Goal: Task Accomplishment & Management: Manage account settings

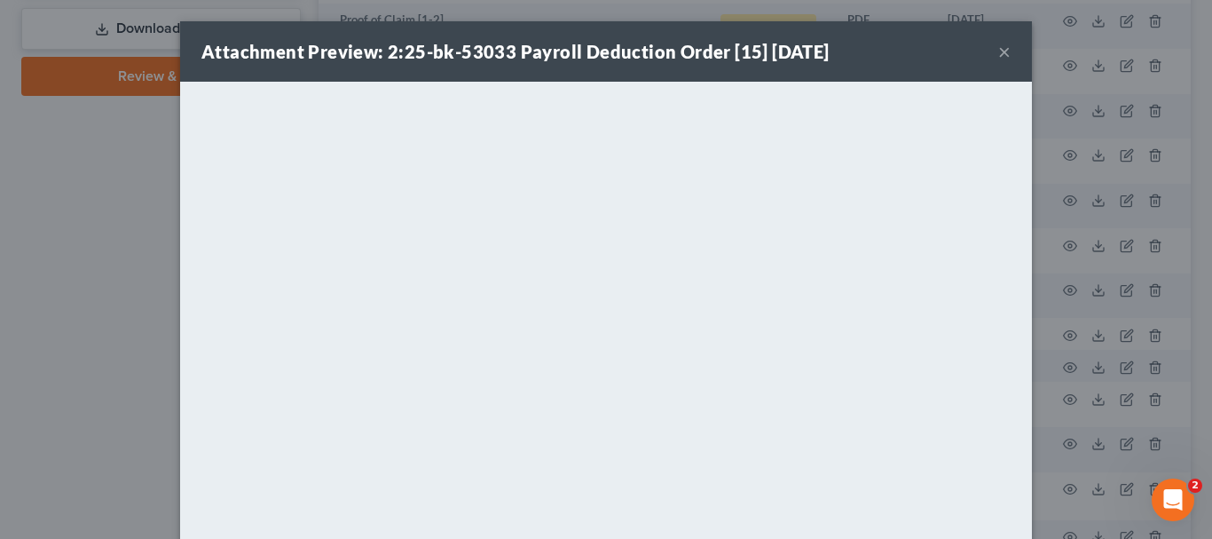
click at [998, 44] on button "×" at bounding box center [1004, 51] width 12 height 21
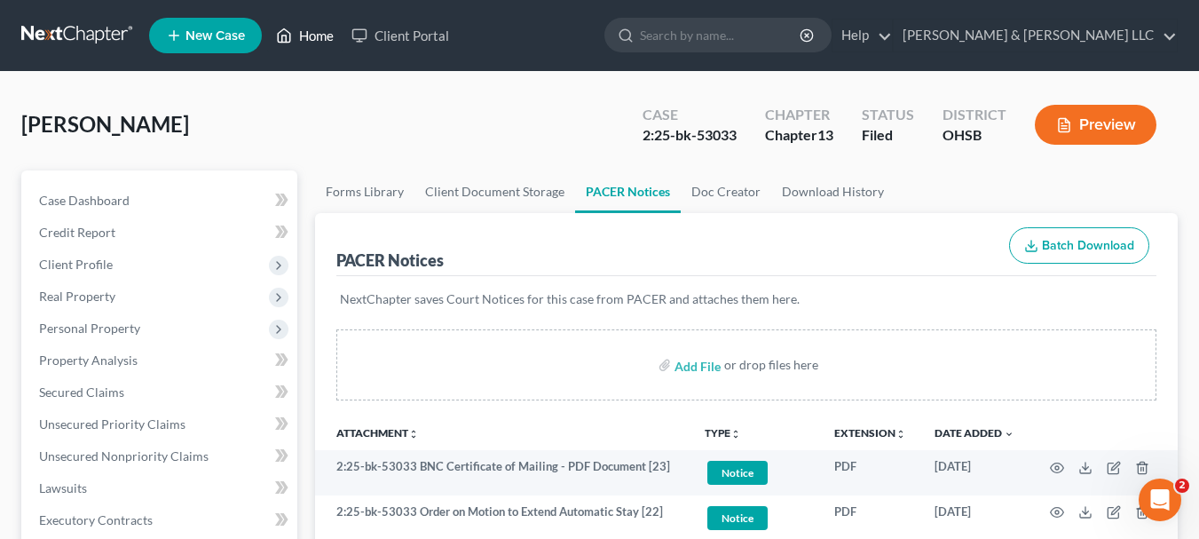
click at [320, 35] on link "Home" at bounding box center [304, 36] width 75 height 32
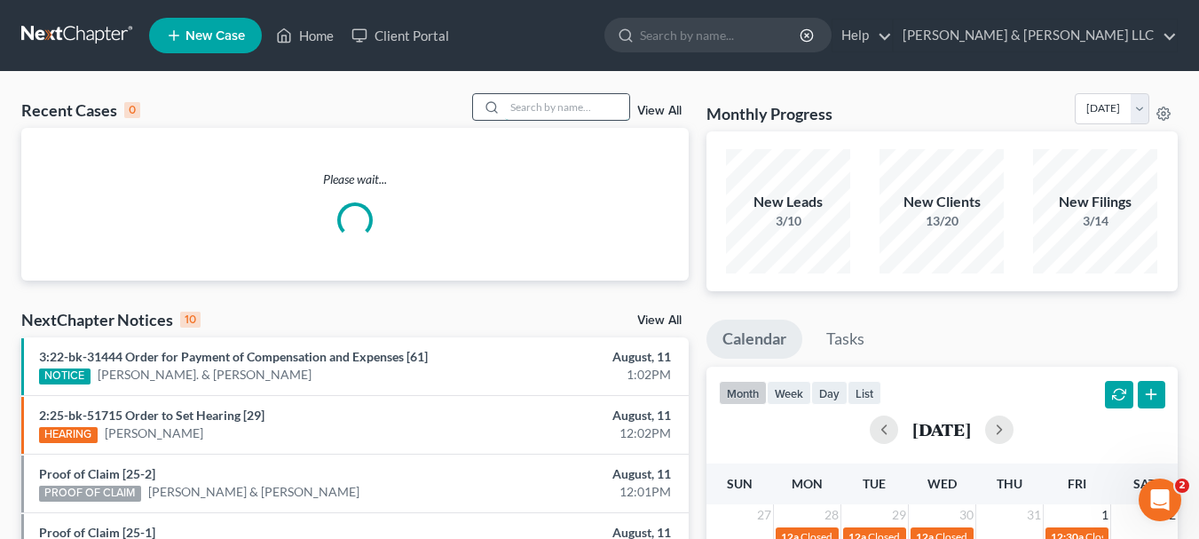
click at [513, 107] on input "search" at bounding box center [567, 107] width 124 height 26
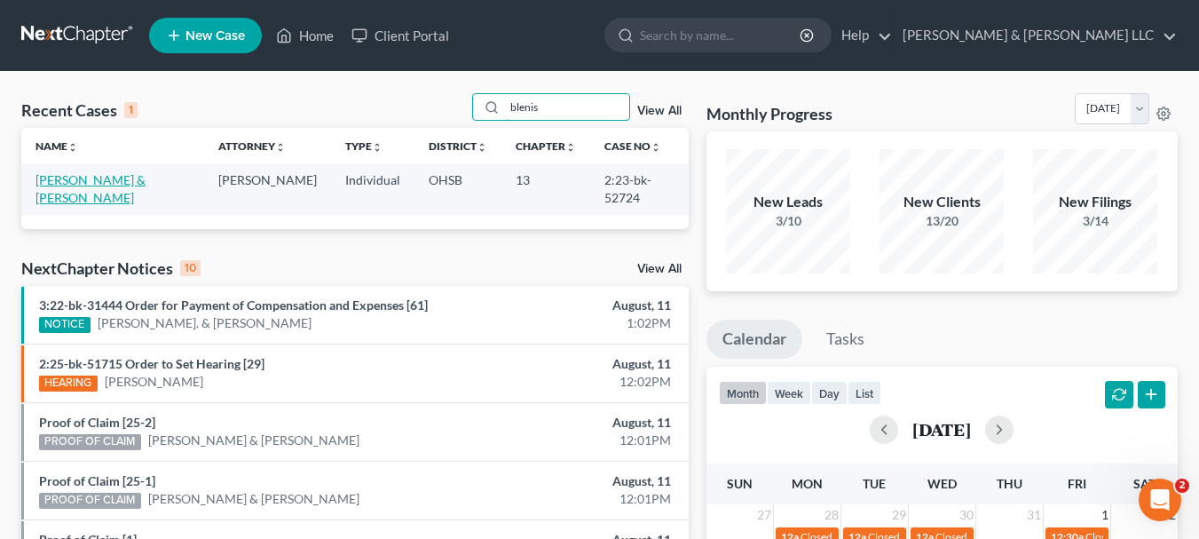
type input "blenis"
click at [119, 179] on link "[PERSON_NAME] & [PERSON_NAME]" at bounding box center [90, 188] width 110 height 33
select select "3"
select select "6"
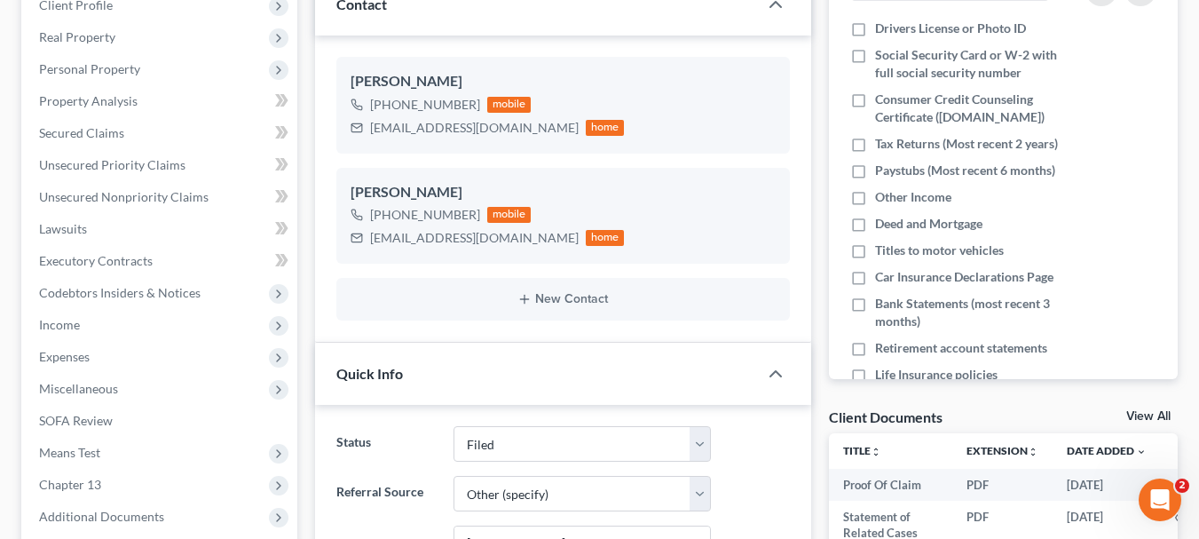
scroll to position [260, 0]
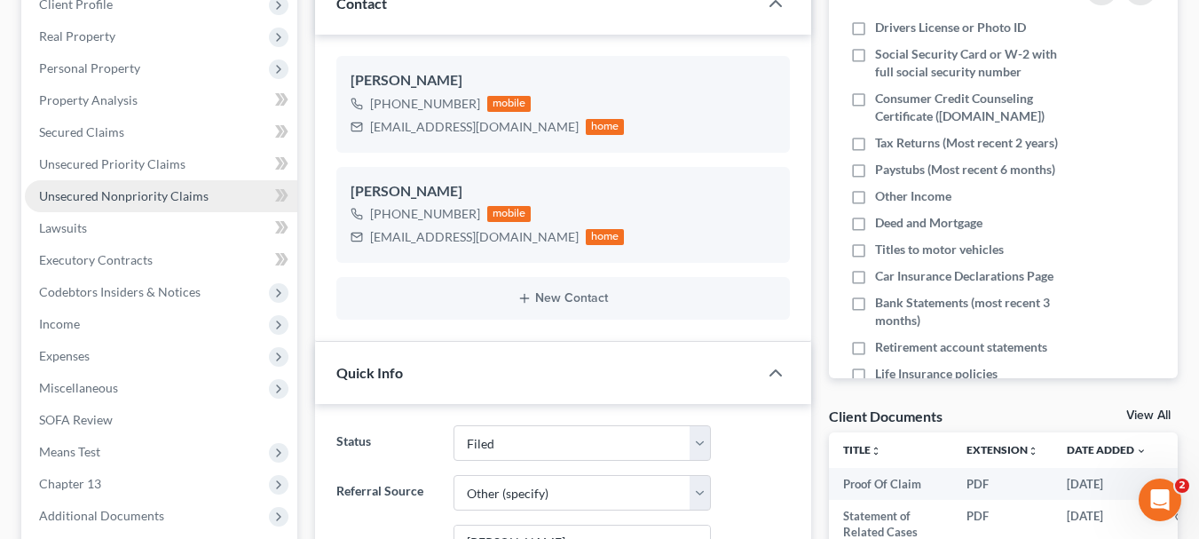
click at [104, 192] on span "Unsecured Nonpriority Claims" at bounding box center [124, 195] width 170 height 15
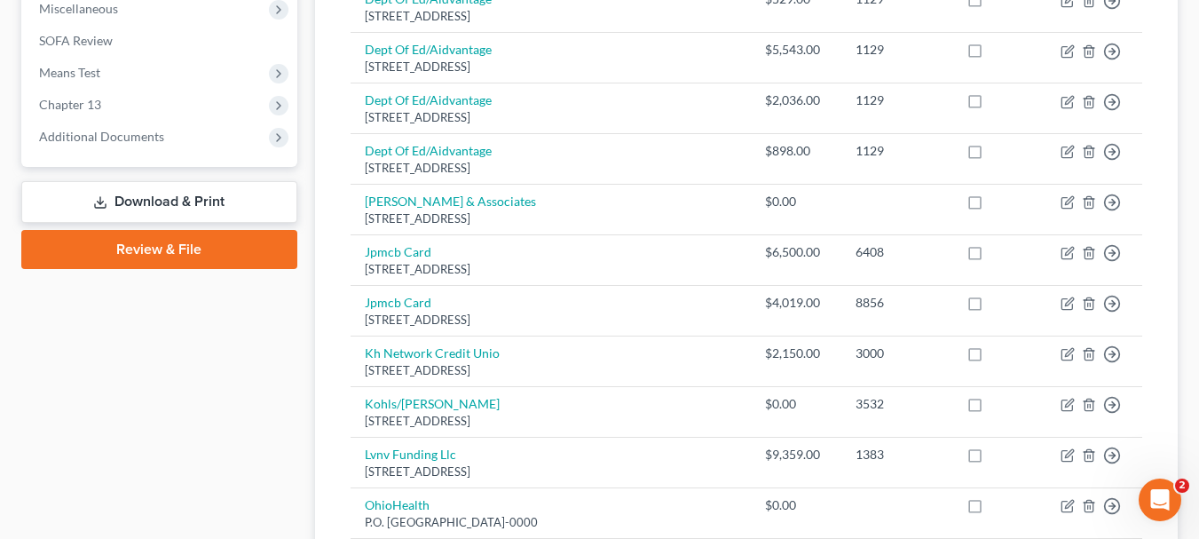
scroll to position [638, 0]
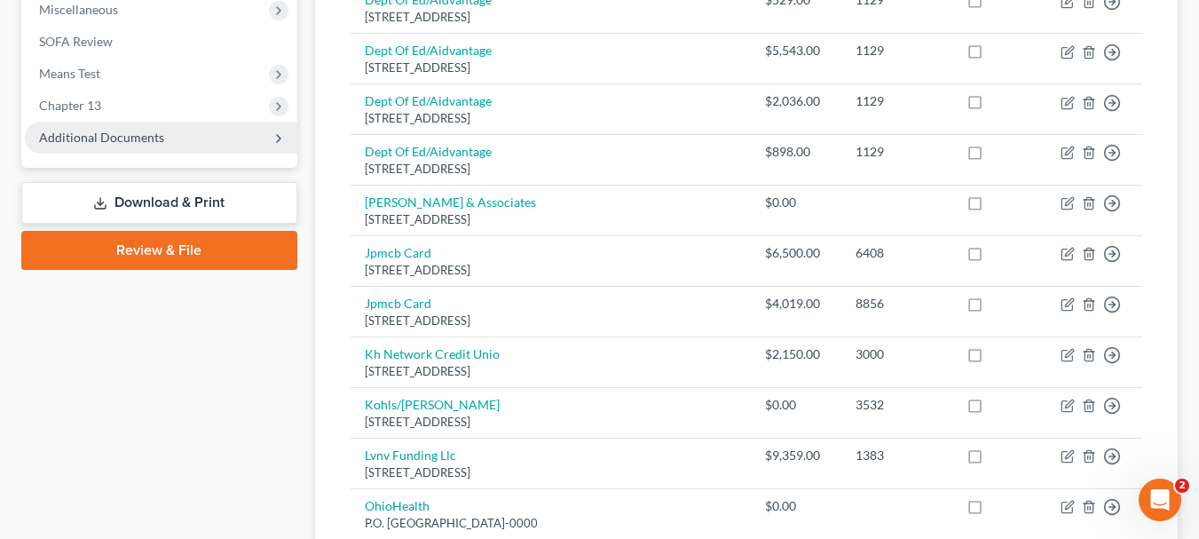
click at [118, 138] on span "Additional Documents" at bounding box center [101, 137] width 125 height 15
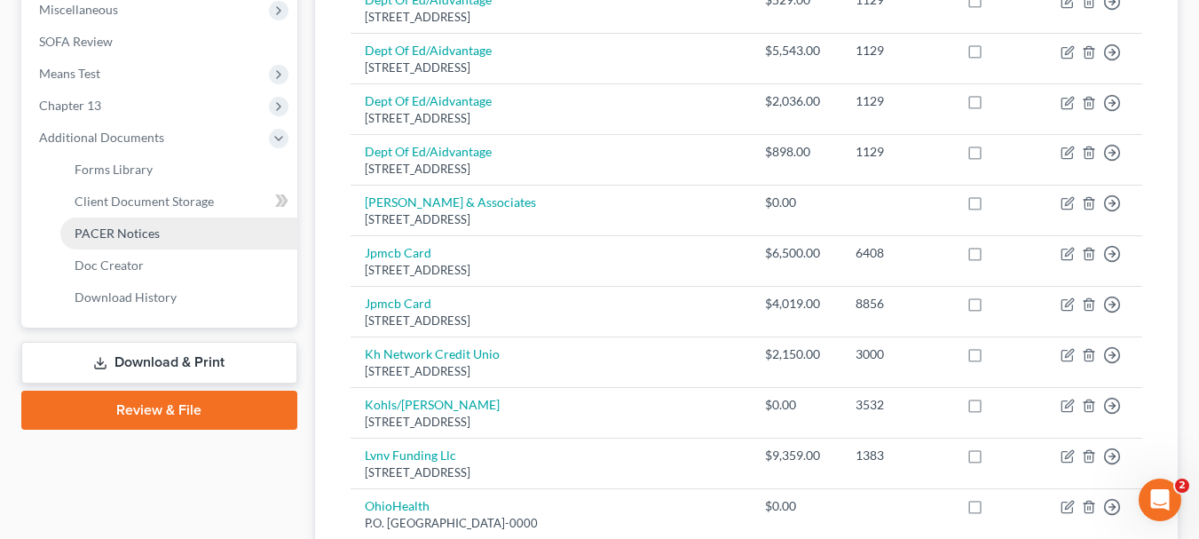
click at [126, 230] on span "PACER Notices" at bounding box center [117, 232] width 85 height 15
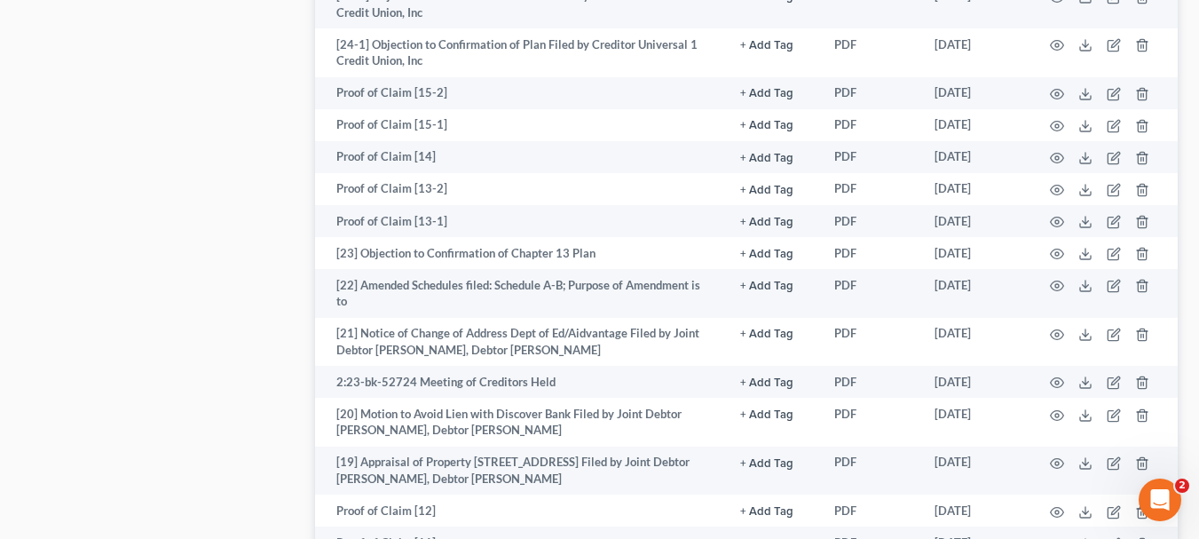
scroll to position [2124, 0]
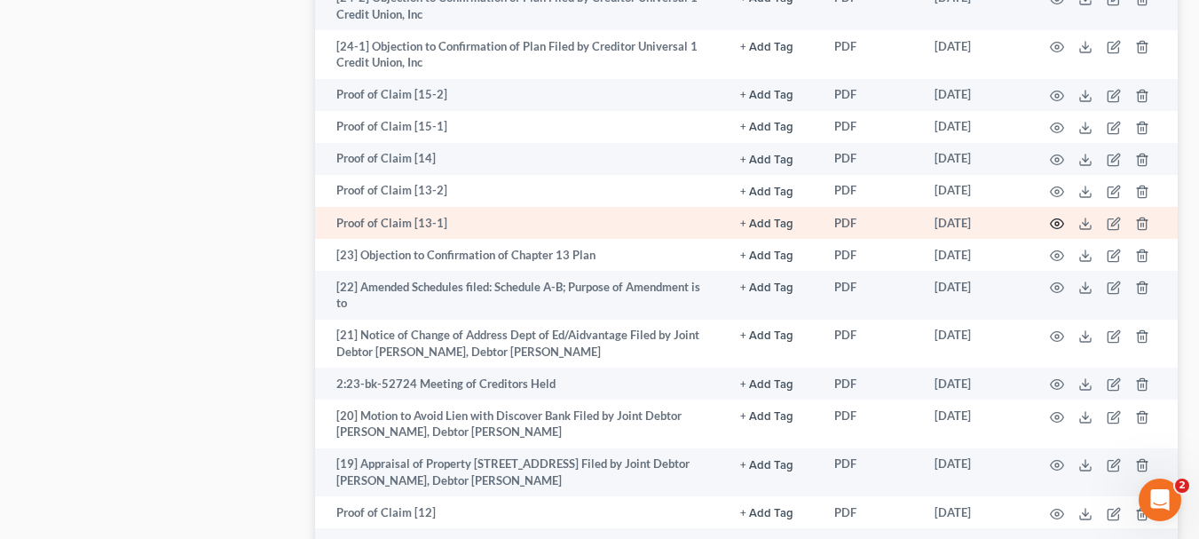
click at [1057, 225] on icon "button" at bounding box center [1057, 224] width 14 height 14
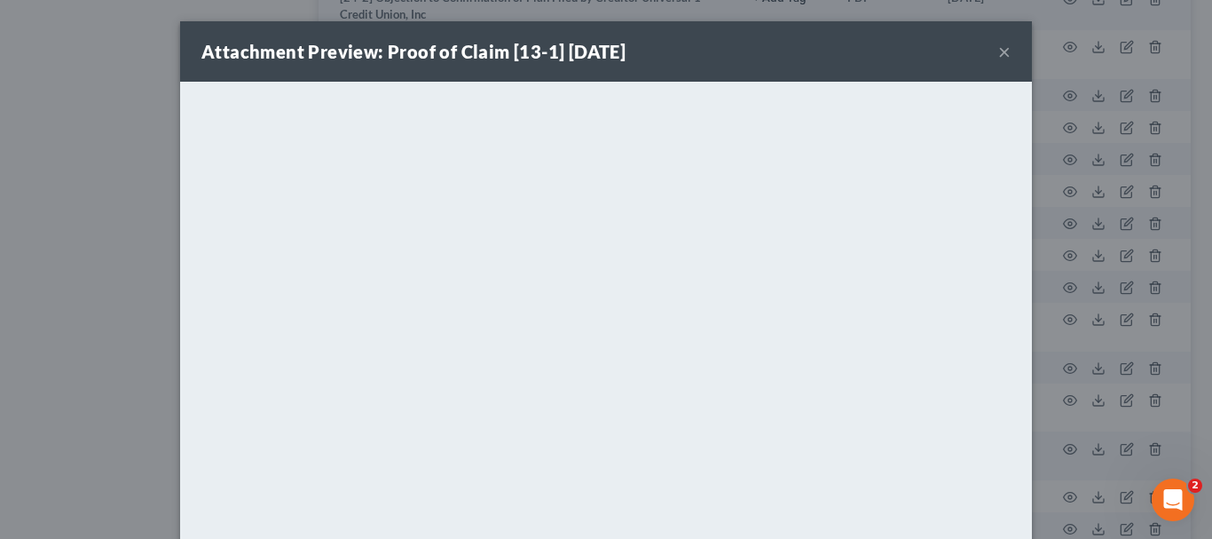
click at [999, 56] on button "×" at bounding box center [1004, 51] width 12 height 21
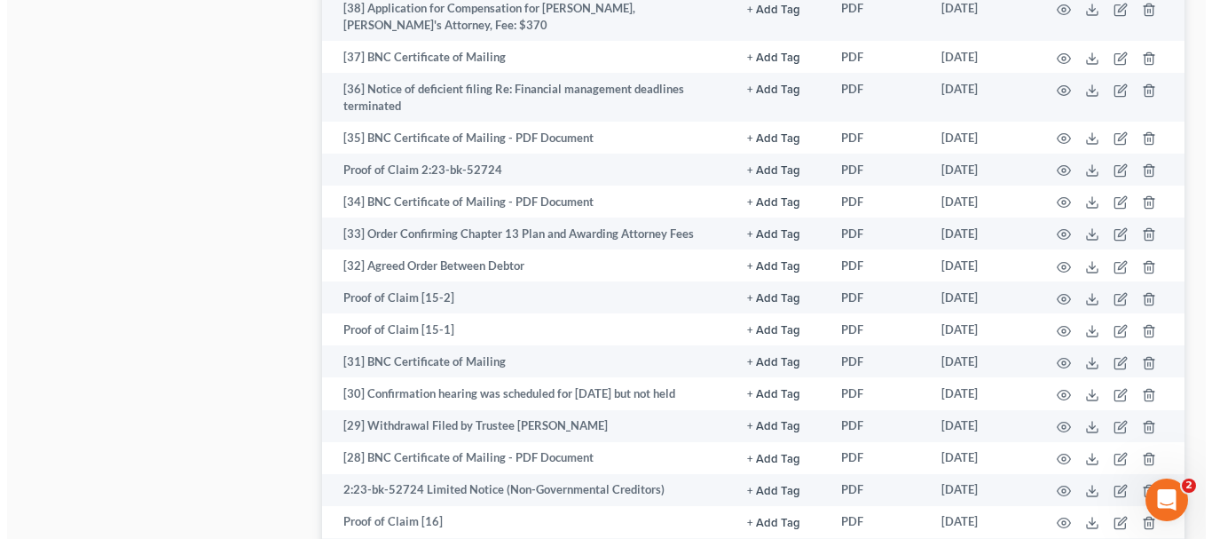
scroll to position [1479, 0]
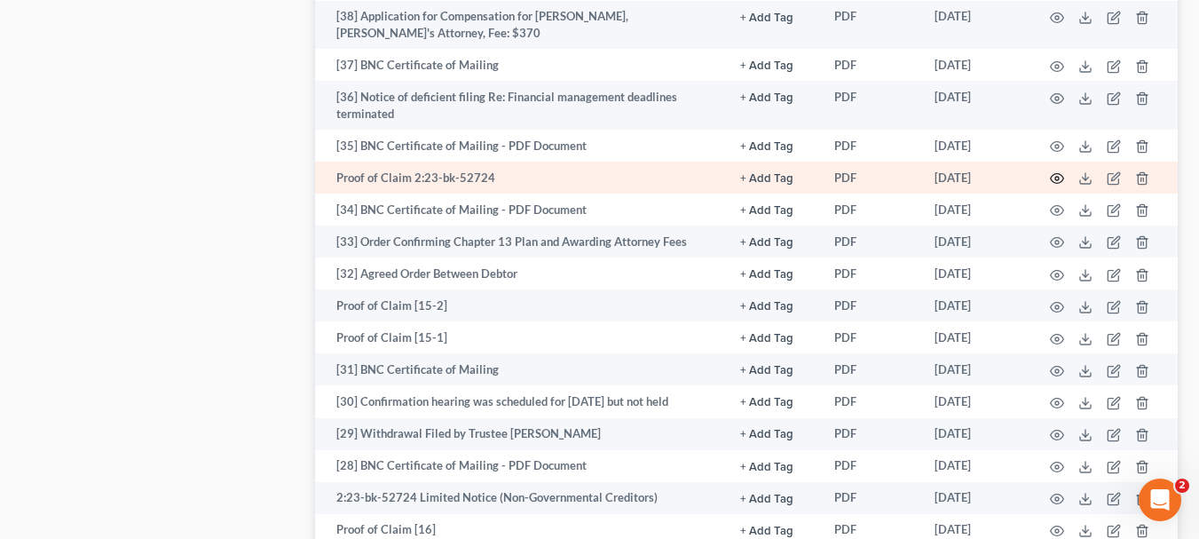
click at [1053, 181] on icon "button" at bounding box center [1057, 178] width 14 height 14
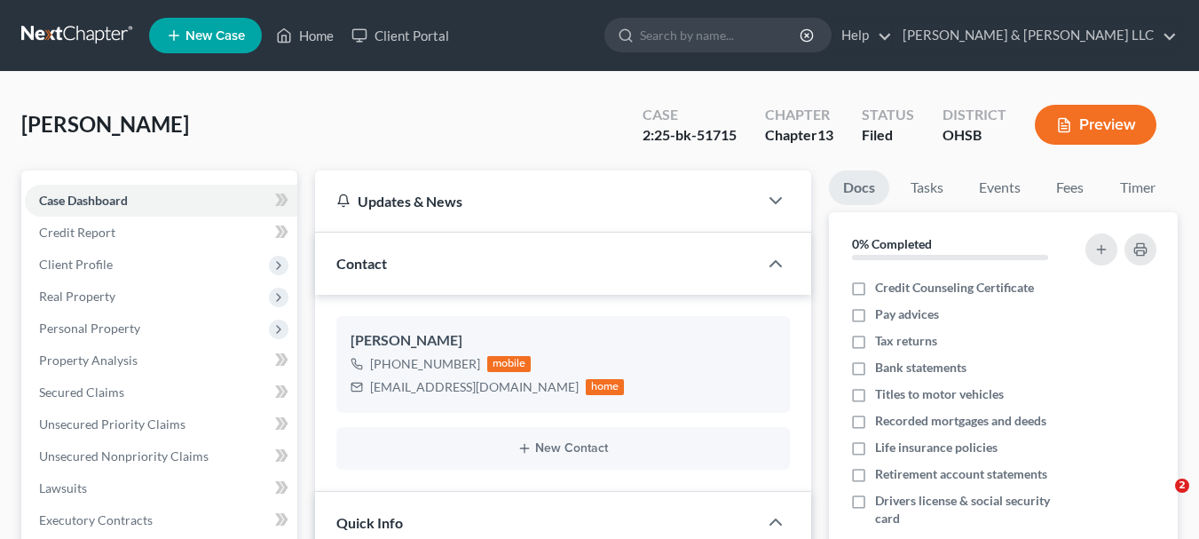
select select "3"
select select "4"
click at [316, 46] on link "Home" at bounding box center [304, 36] width 75 height 32
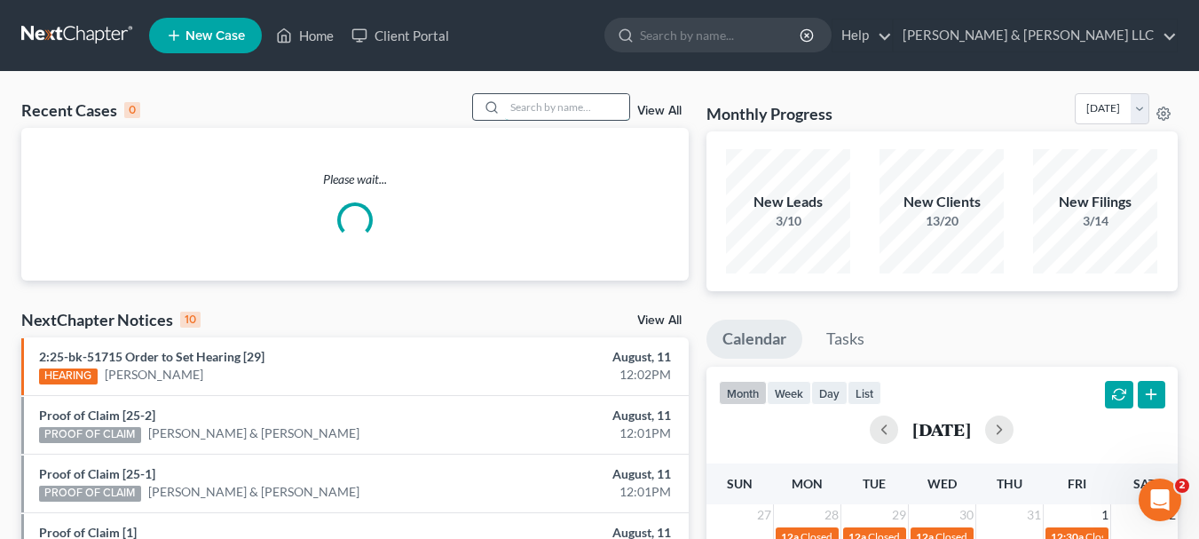
click at [551, 109] on input "search" at bounding box center [567, 107] width 124 height 26
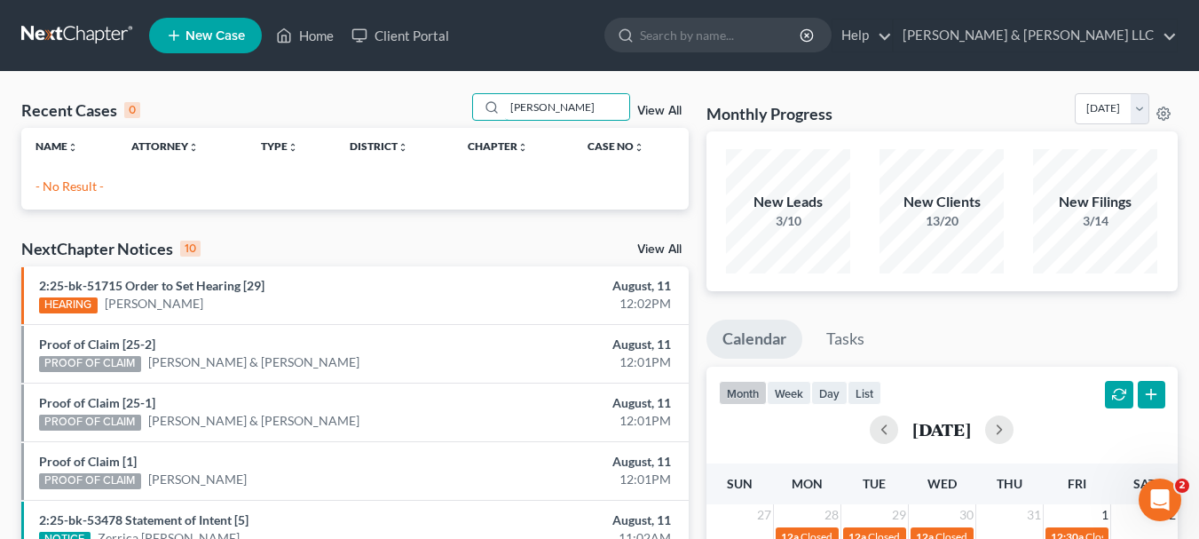
type input "walker"
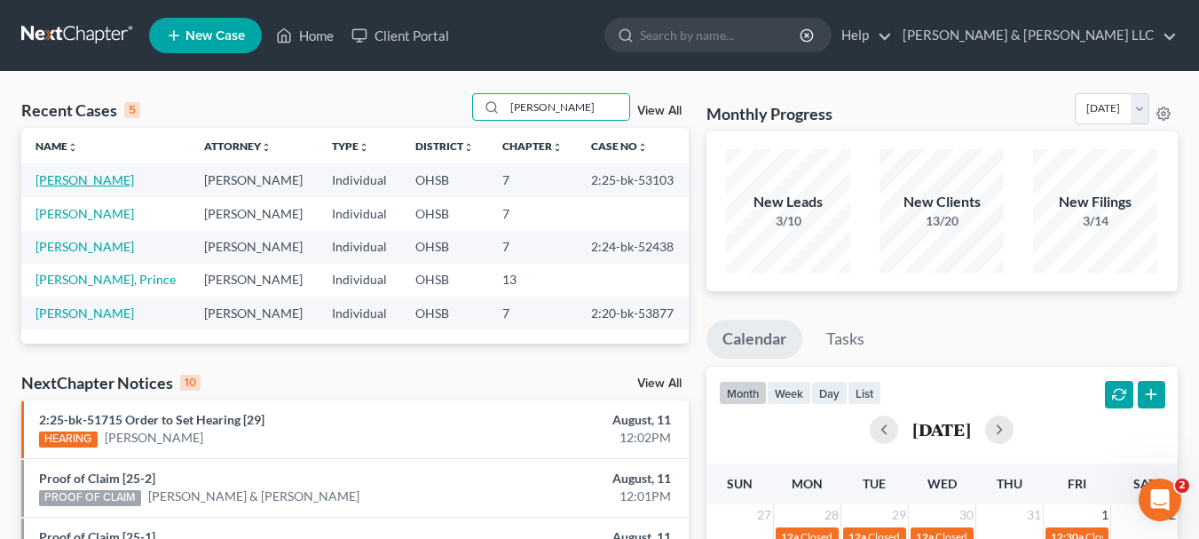
click at [72, 182] on link "[PERSON_NAME]" at bounding box center [84, 179] width 99 height 15
select select "3"
select select "6"
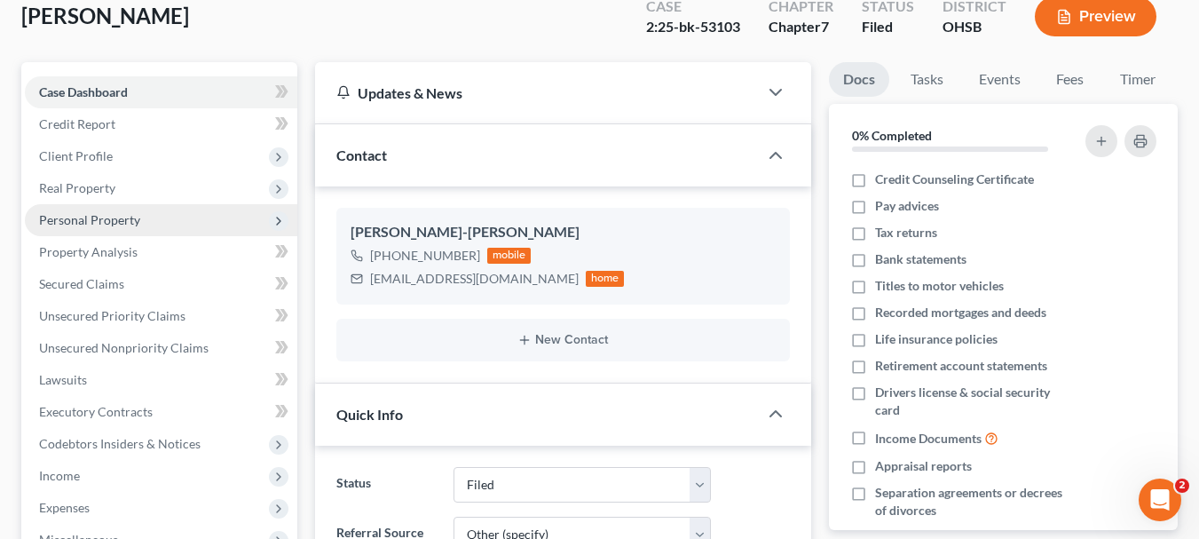
scroll to position [111, 0]
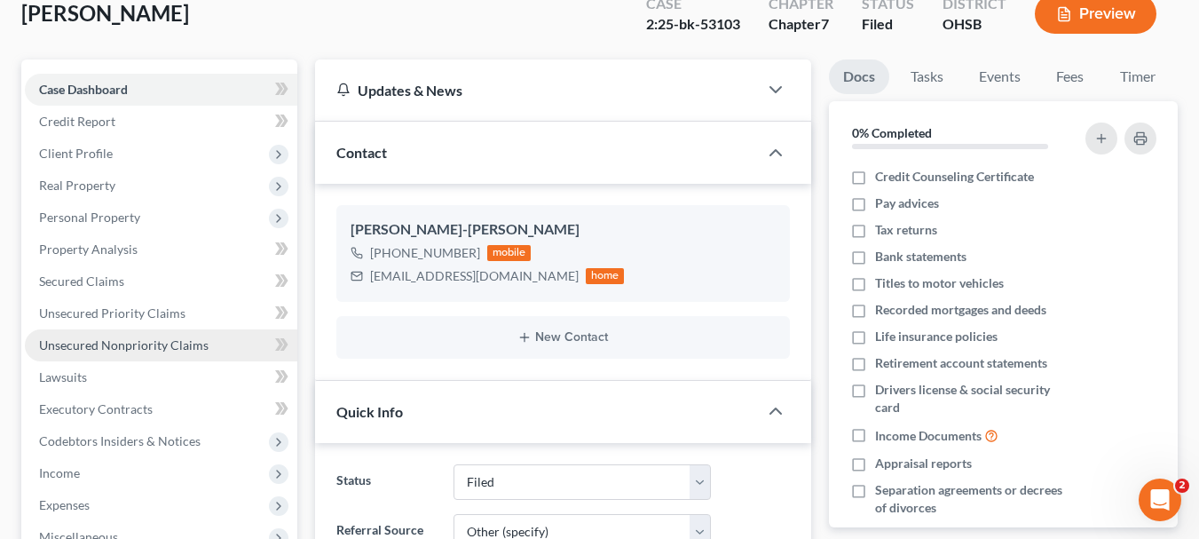
click at [122, 343] on span "Unsecured Nonpriority Claims" at bounding box center [124, 344] width 170 height 15
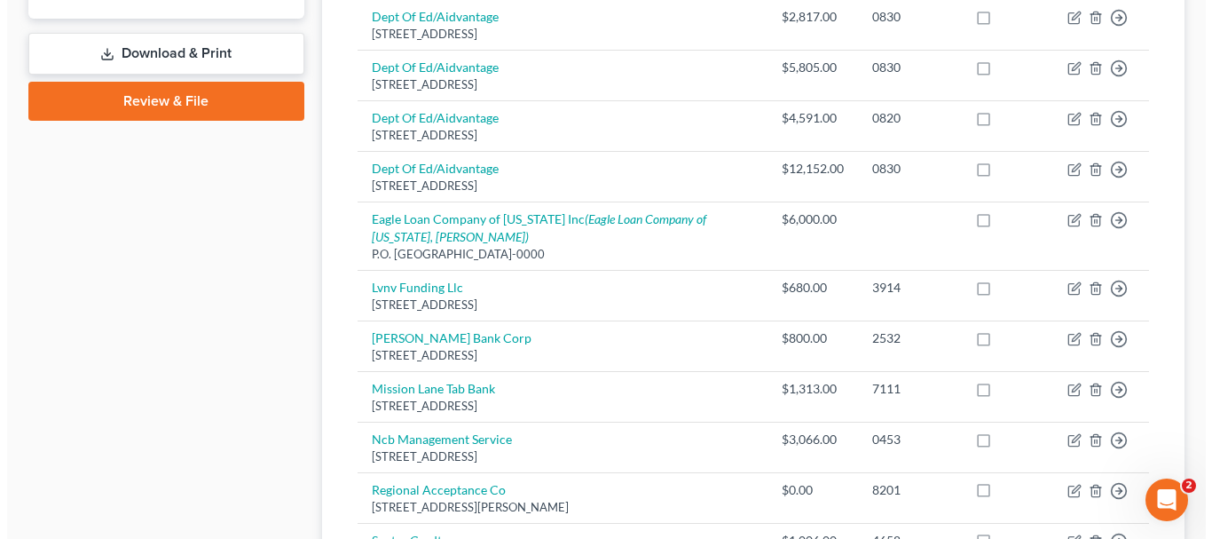
scroll to position [756, 0]
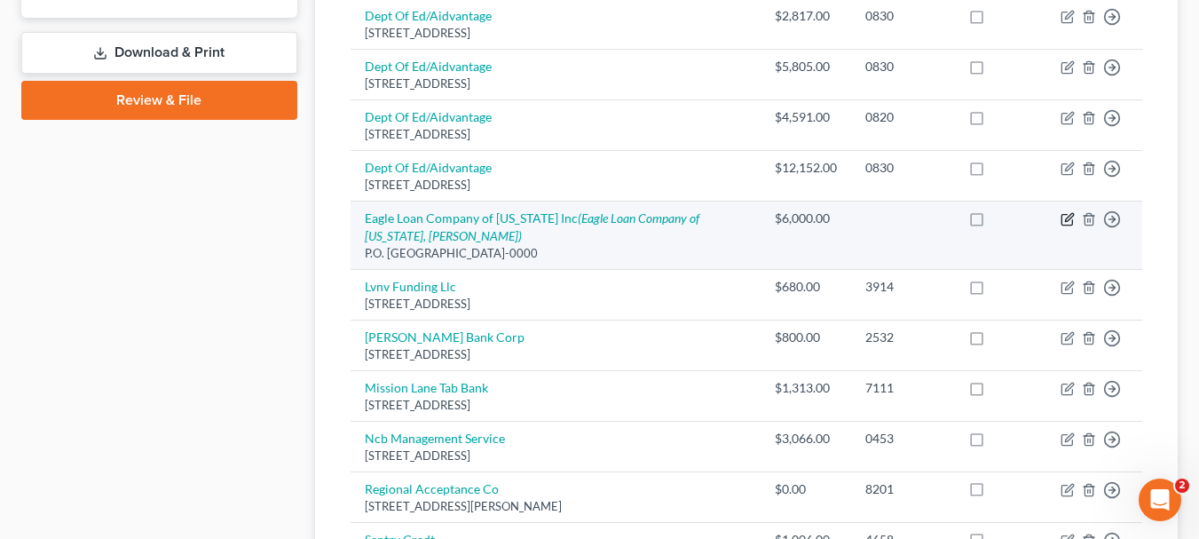
click at [1066, 223] on icon "button" at bounding box center [1068, 219] width 14 height 14
select select "18"
select select "10"
select select "0"
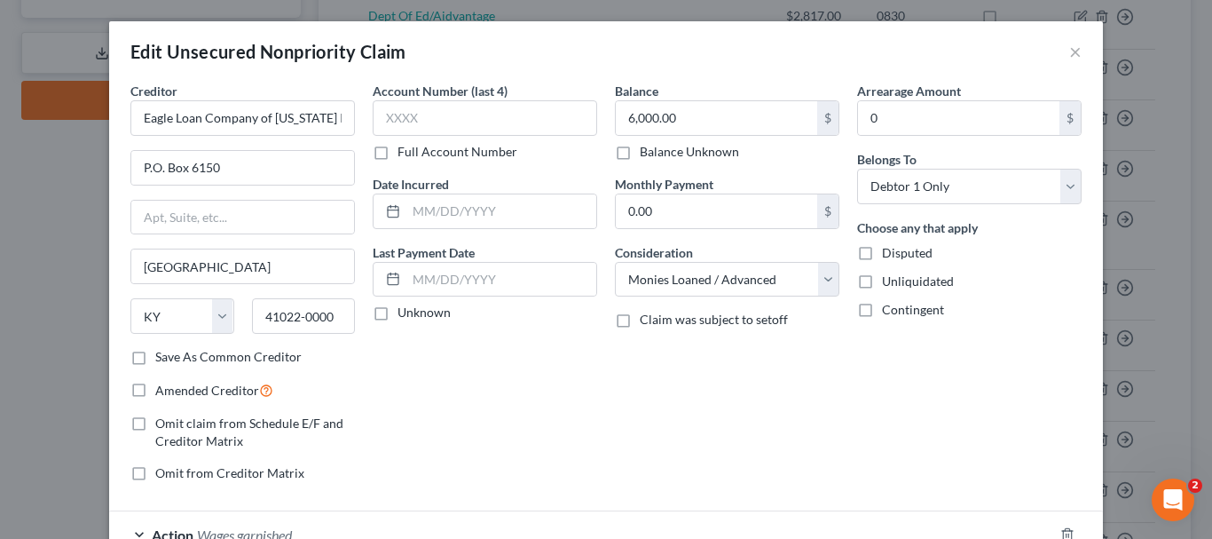
scroll to position [265, 0]
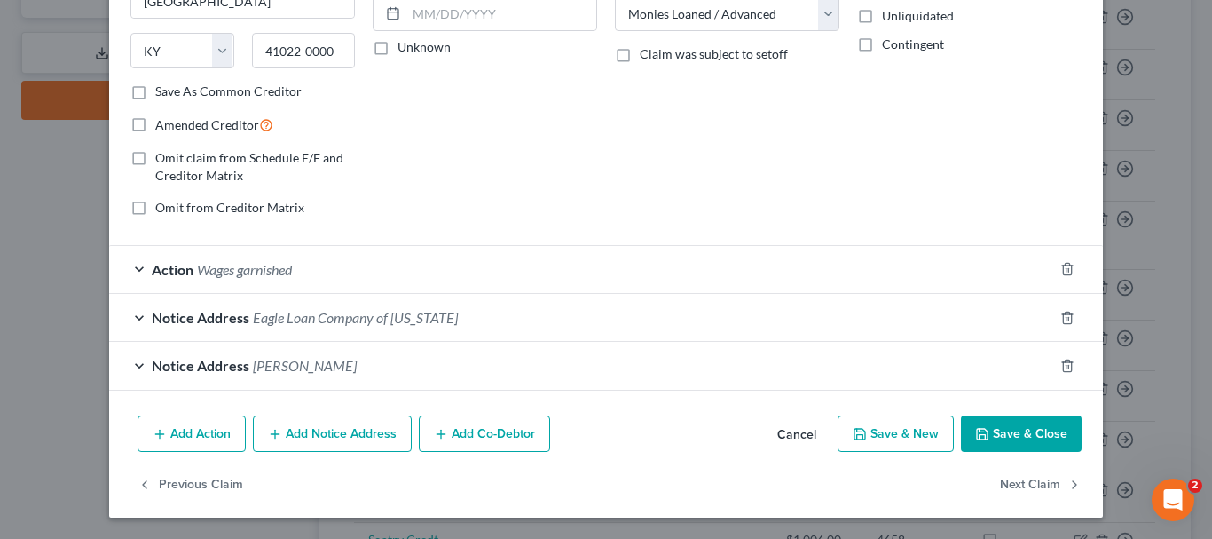
click at [161, 367] on span "Notice Address" at bounding box center [201, 365] width 98 height 17
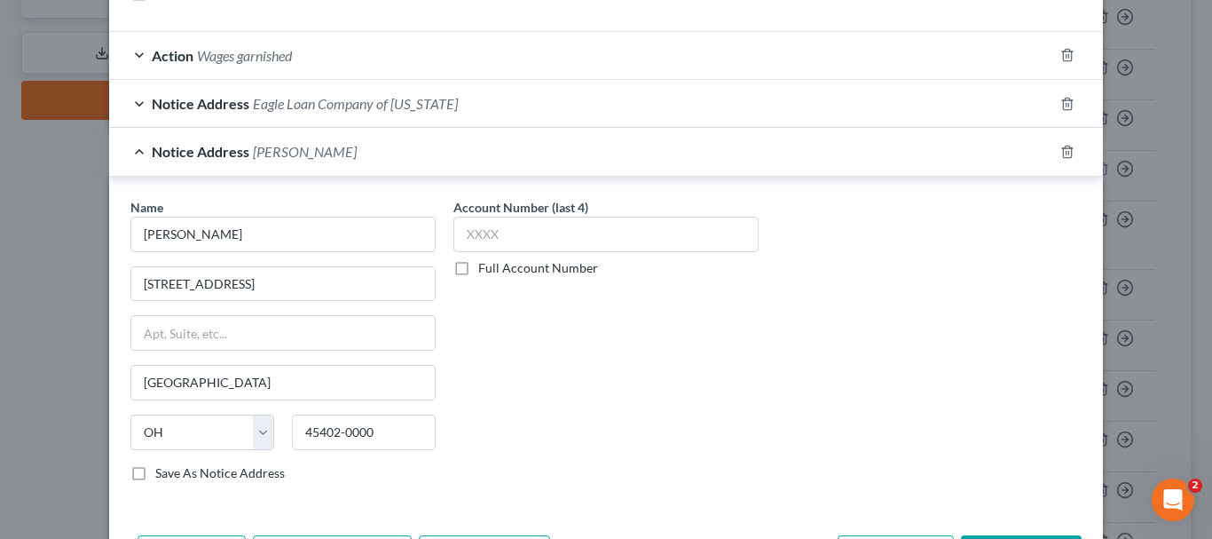
scroll to position [480, 0]
drag, startPoint x: 284, startPoint y: 277, endPoint x: 102, endPoint y: 282, distance: 182.0
click at [109, 282] on div "Name * Vincent Lewis 18 W Monument Ave Dayton State AL AK AR AZ CA CO CT DE DC …" at bounding box center [606, 343] width 994 height 334
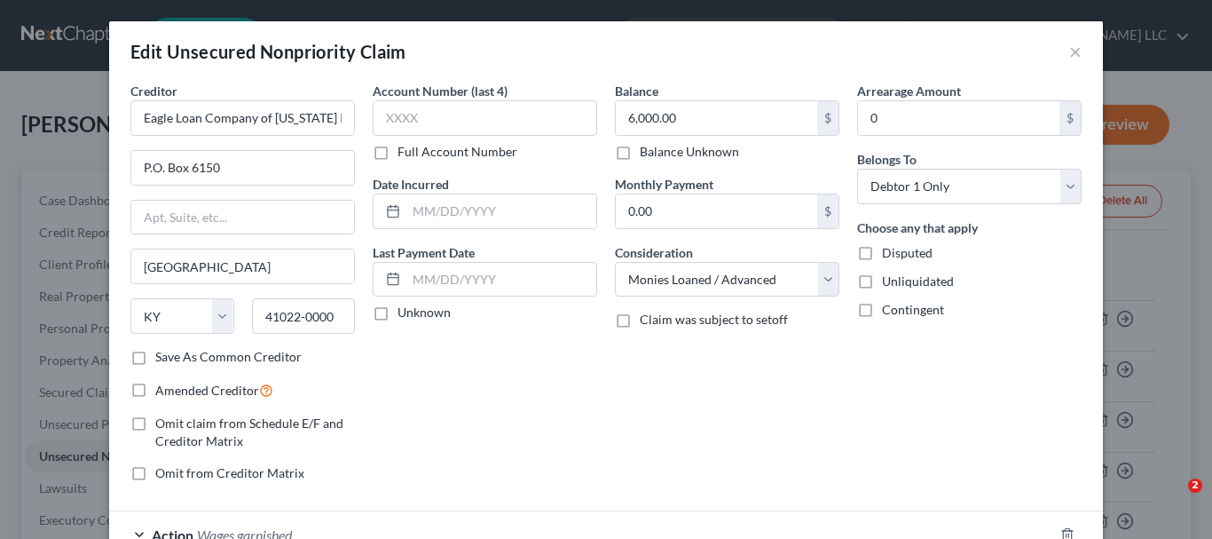
select select "18"
select select "10"
select select "0"
select select "36"
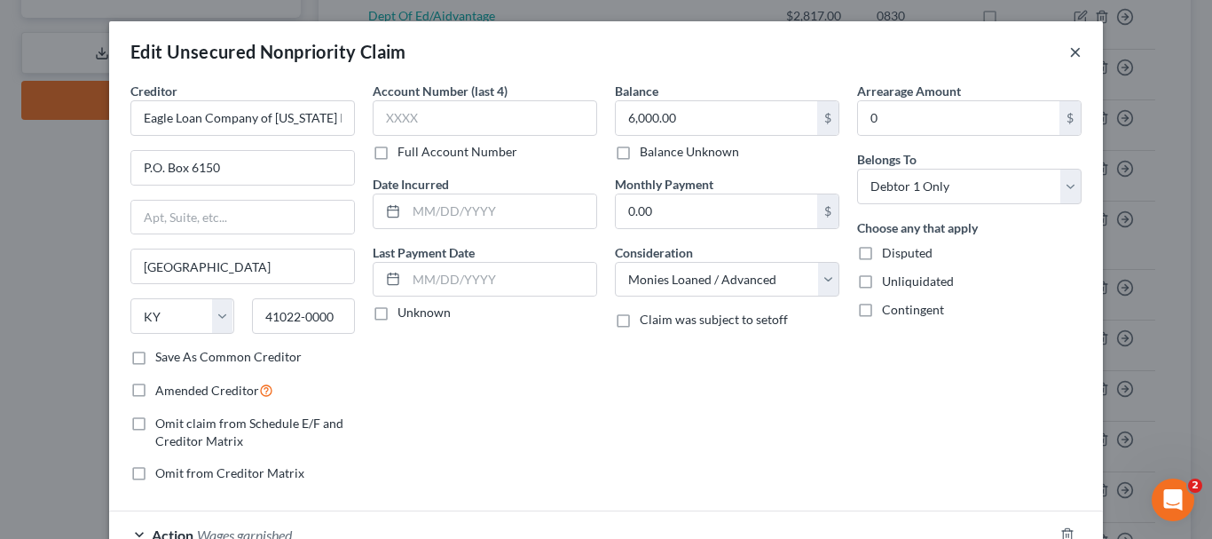
click at [1075, 56] on button "×" at bounding box center [1075, 51] width 12 height 21
